Goal: Task Accomplishment & Management: Use online tool/utility

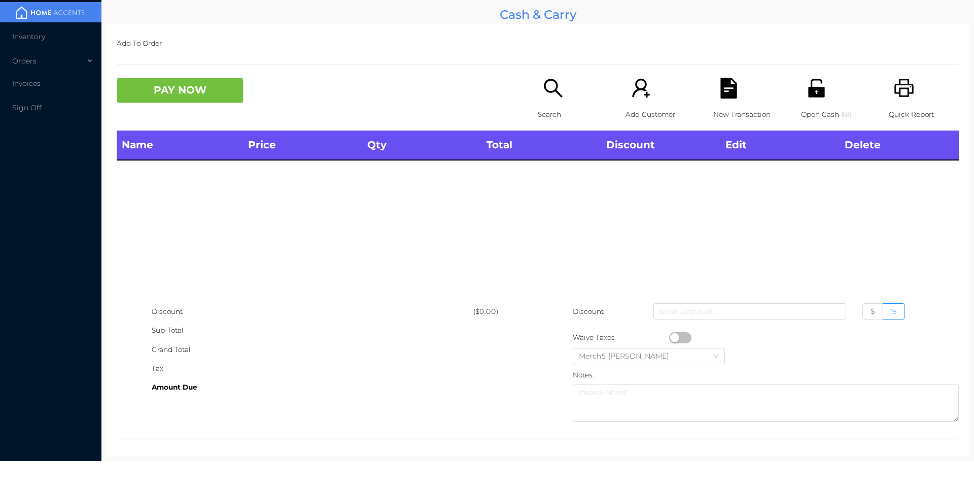
click at [819, 208] on div "Name Price Qty Total Discount Edit Delete" at bounding box center [538, 216] width 843 height 172
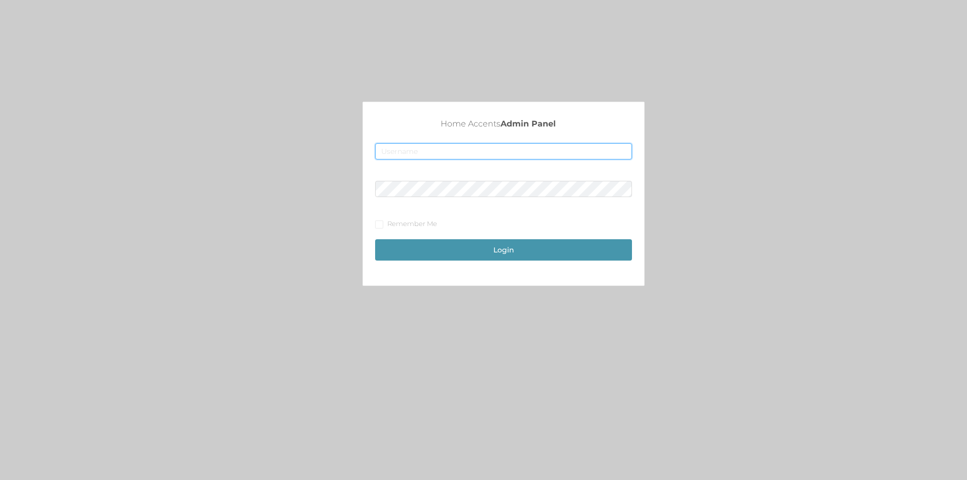
click at [418, 146] on input "text" at bounding box center [503, 151] width 257 height 16
type input "[EMAIL_ADDRESS][DOMAIN_NAME]"
click at [509, 243] on button "Login" at bounding box center [503, 249] width 257 height 21
